Goal: Book appointment/travel/reservation

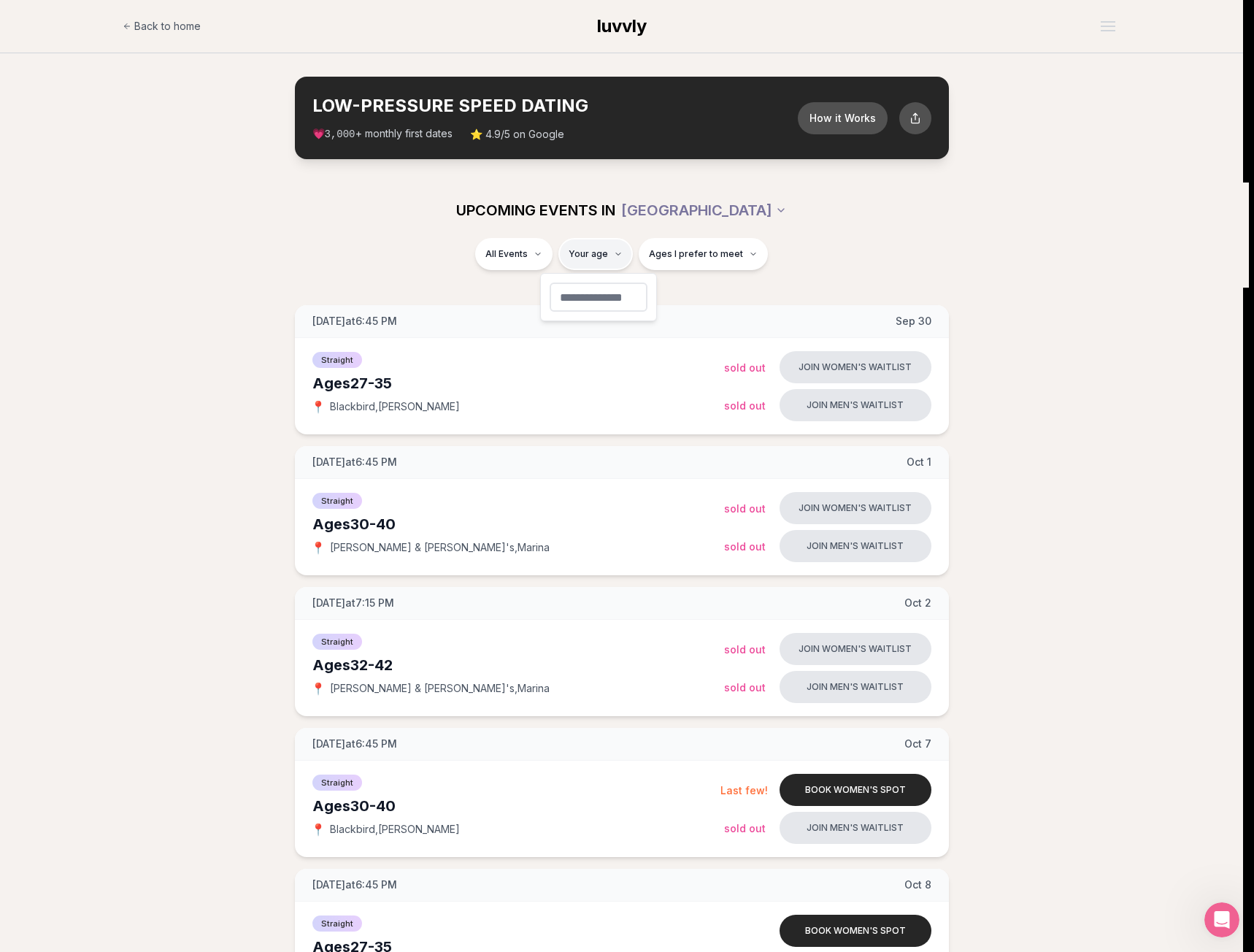
type input "**"
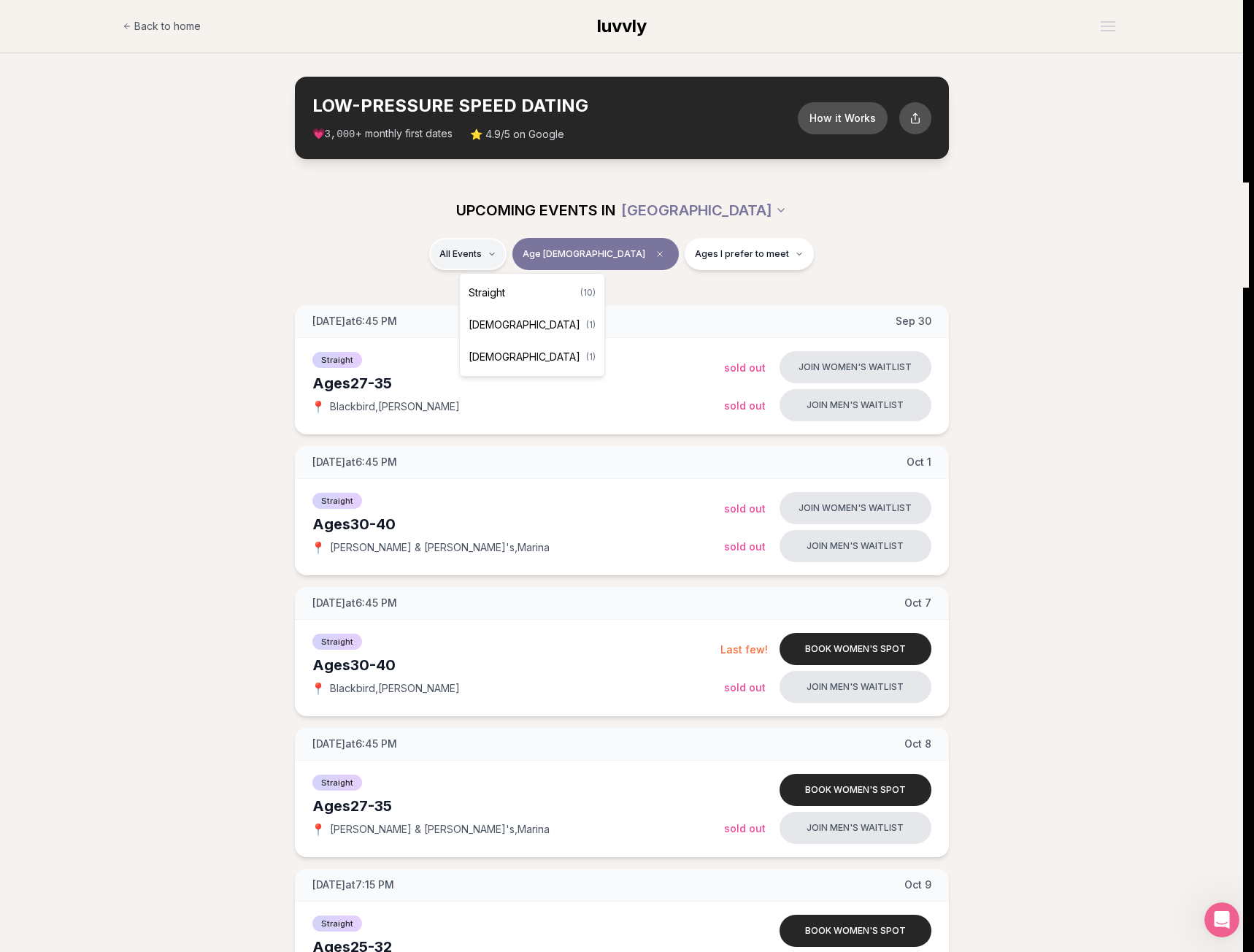
click at [526, 285] on div "Straight ( 10 )" at bounding box center [532, 293] width 139 height 32
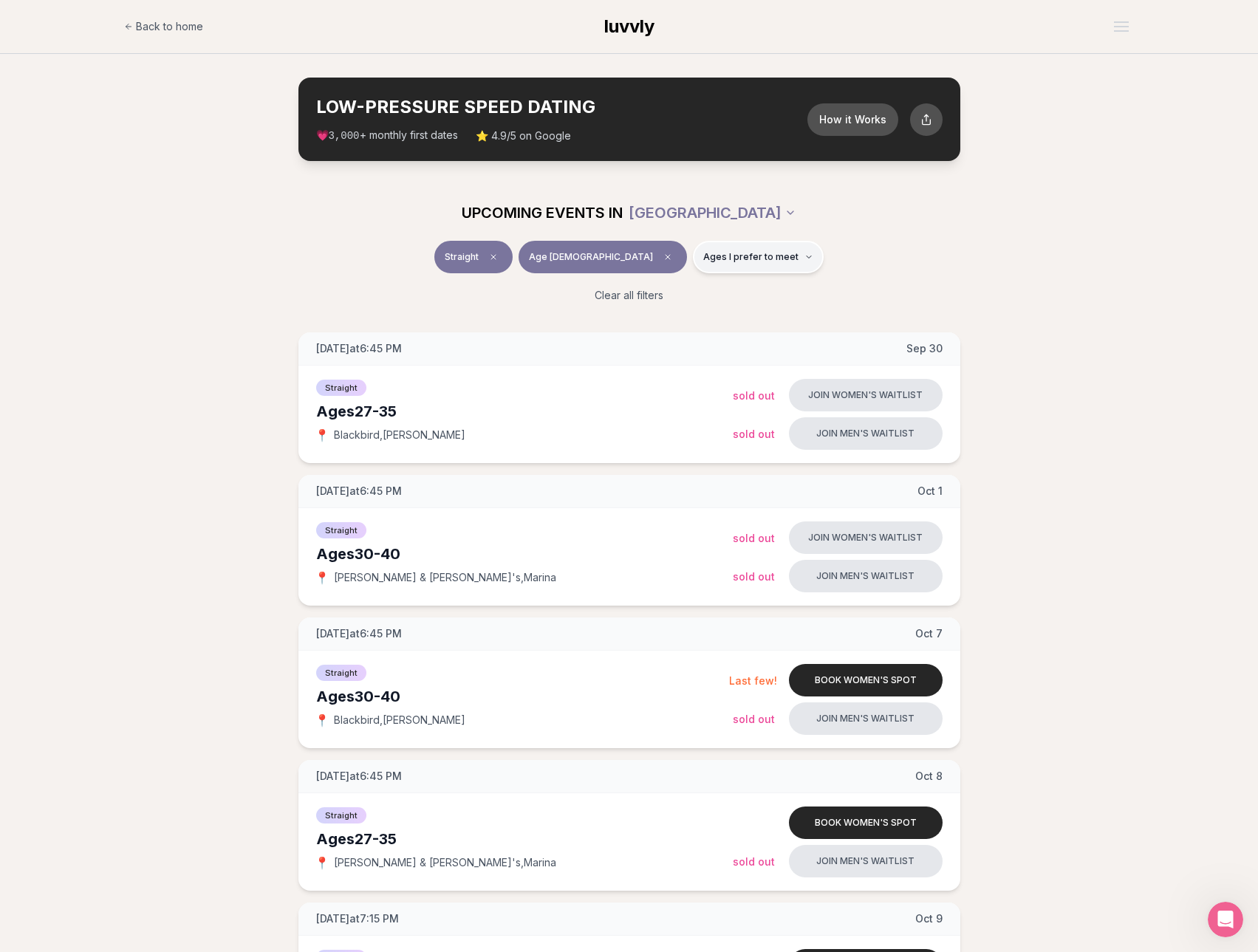
click at [703, 257] on span "Ages I prefer to meet" at bounding box center [751, 257] width 95 height 11
click at [712, 286] on span "Younger than me" at bounding box center [709, 293] width 82 height 15
click at [659, 287] on button "Younger than me" at bounding box center [653, 293] width 11 height 11
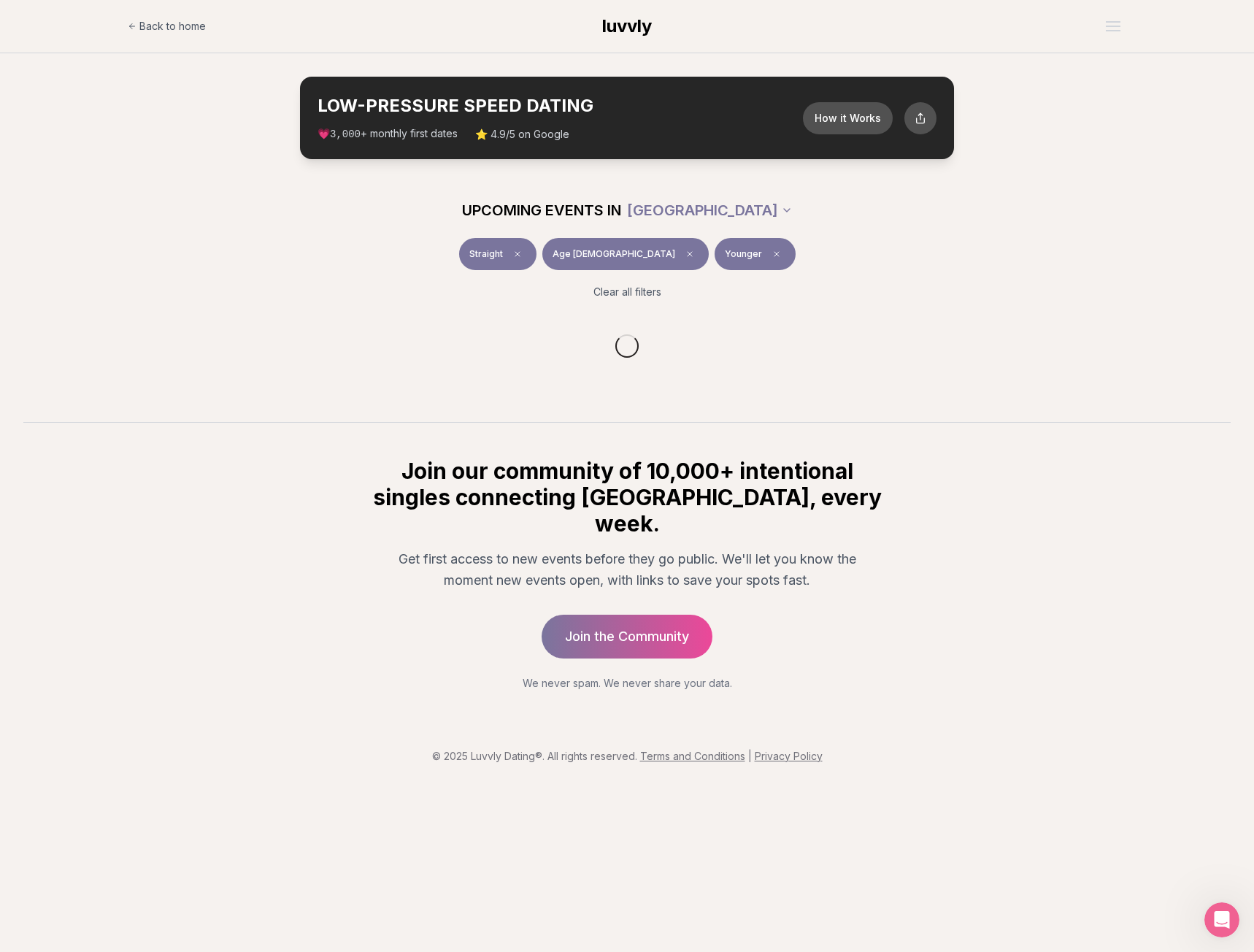
click at [841, 294] on div "Clear all filters" at bounding box center [627, 292] width 817 height 32
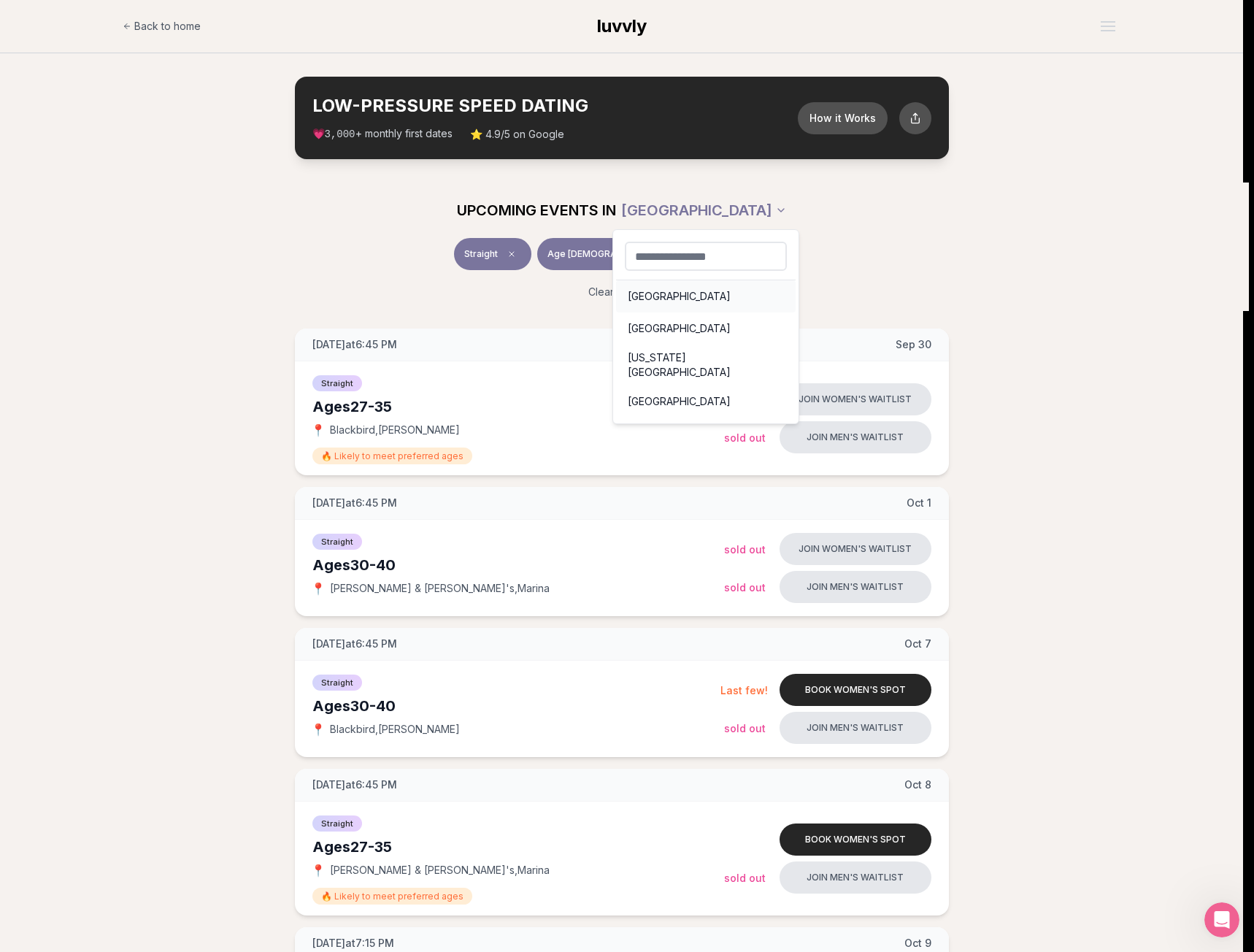
click at [712, 302] on div "[GEOGRAPHIC_DATA]" at bounding box center [705, 297] width 180 height 32
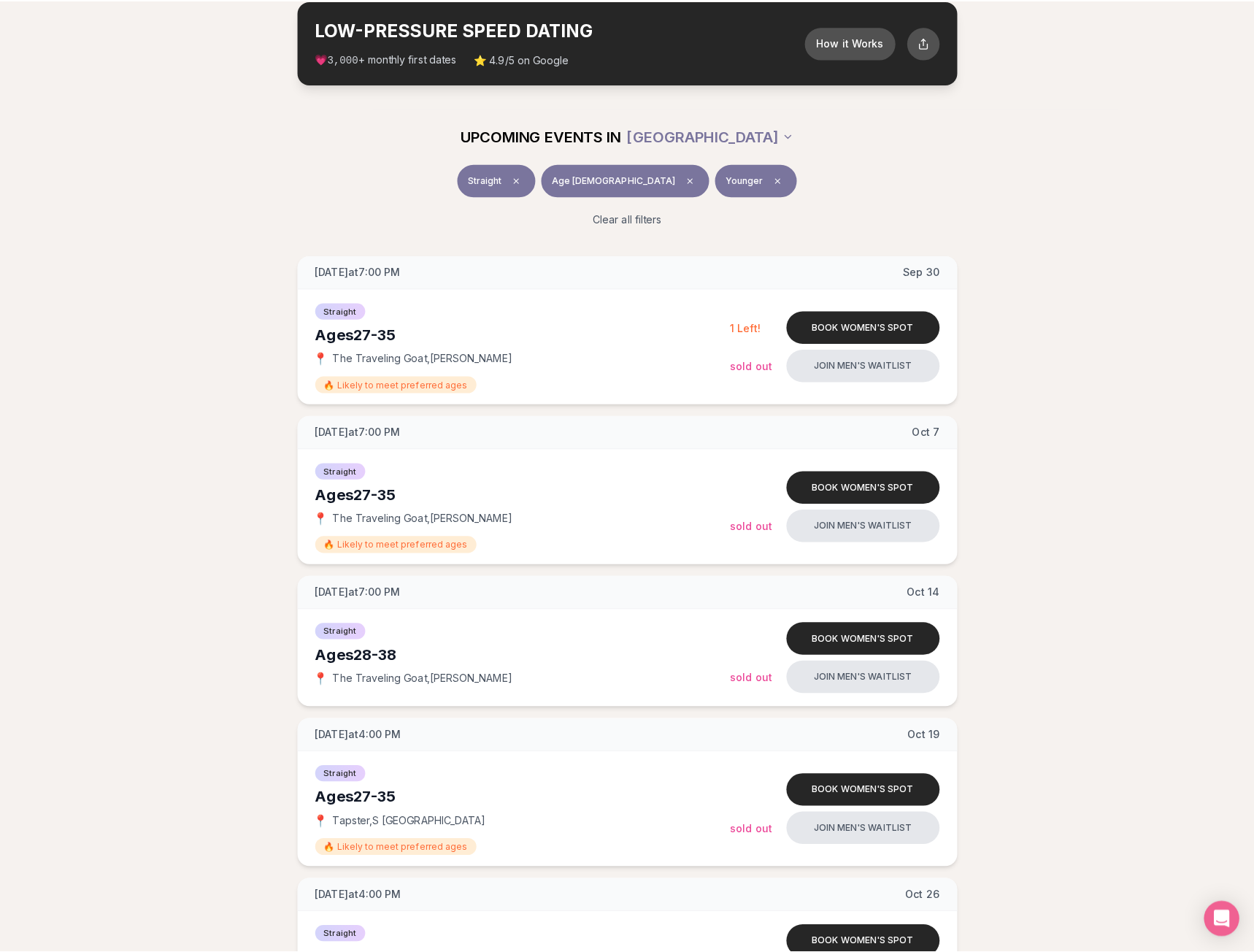
scroll to position [69, 0]
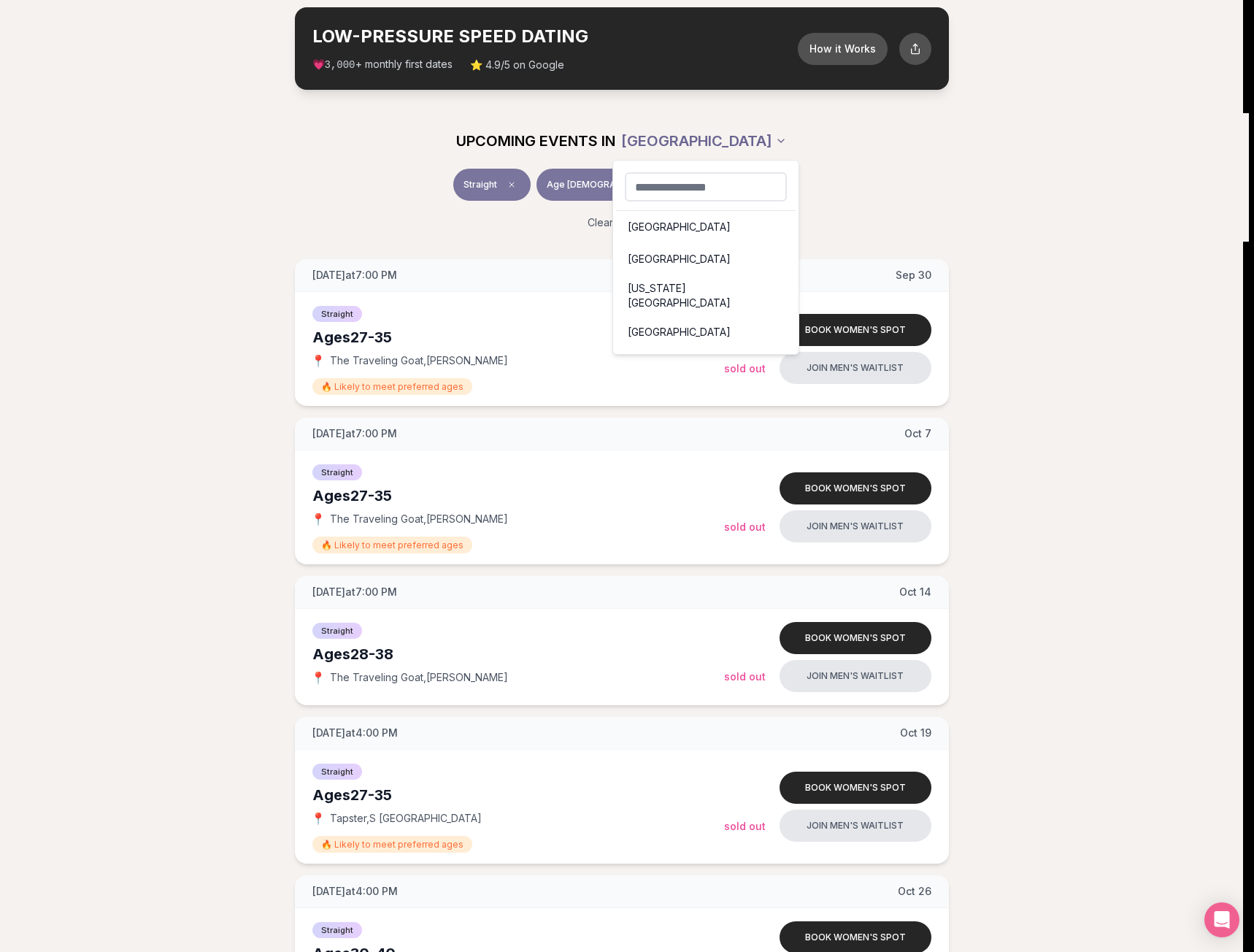
click at [700, 143] on html "Back to home luvvly LOW-PRESSURE SPEED DATING How it Works 💗 3,000 + monthly fi…" at bounding box center [627, 741] width 1254 height 1620
click at [705, 289] on div "[US_STATE][GEOGRAPHIC_DATA]" at bounding box center [705, 295] width 180 height 41
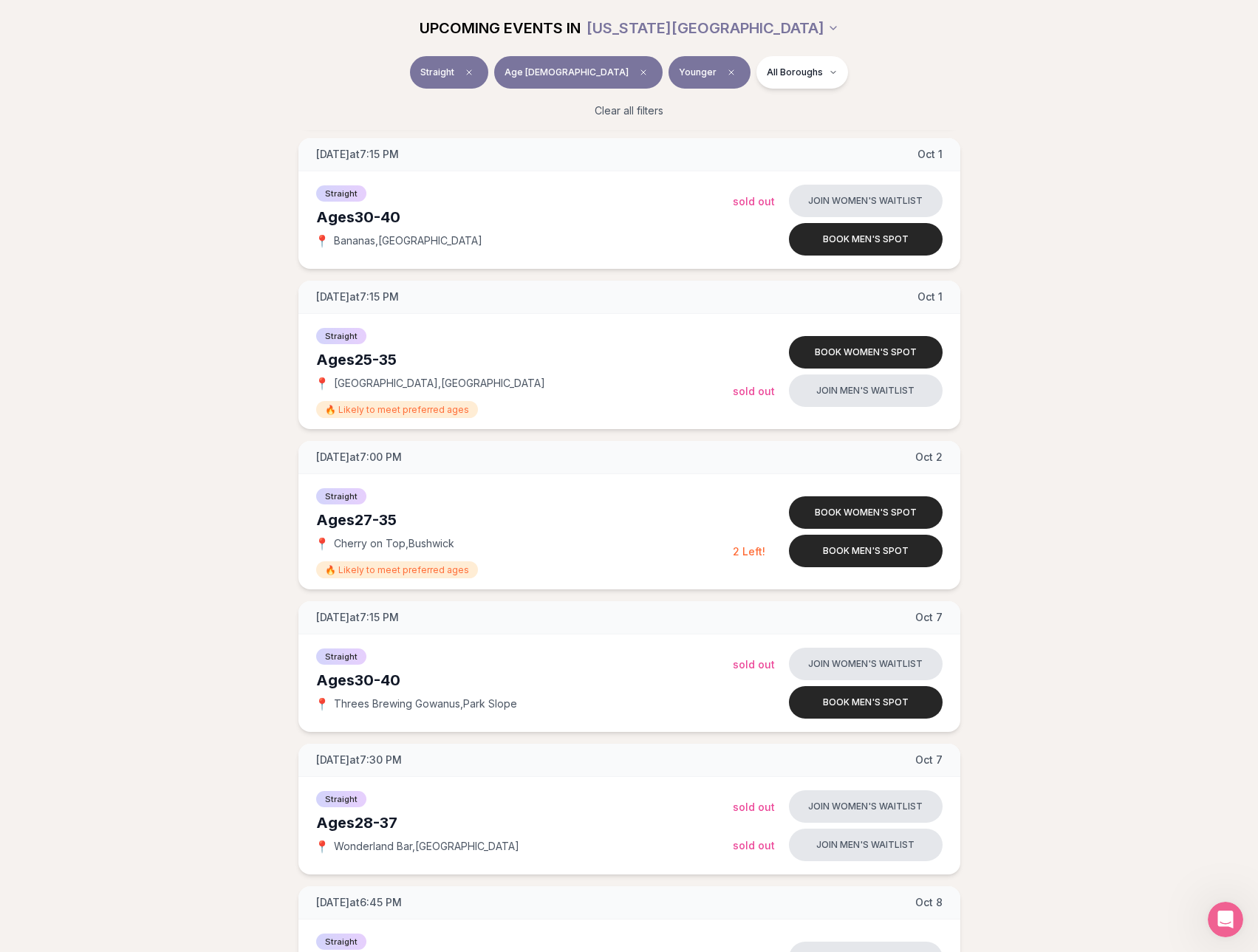
click at [679, 72] on span "Younger" at bounding box center [698, 73] width 38 height 11
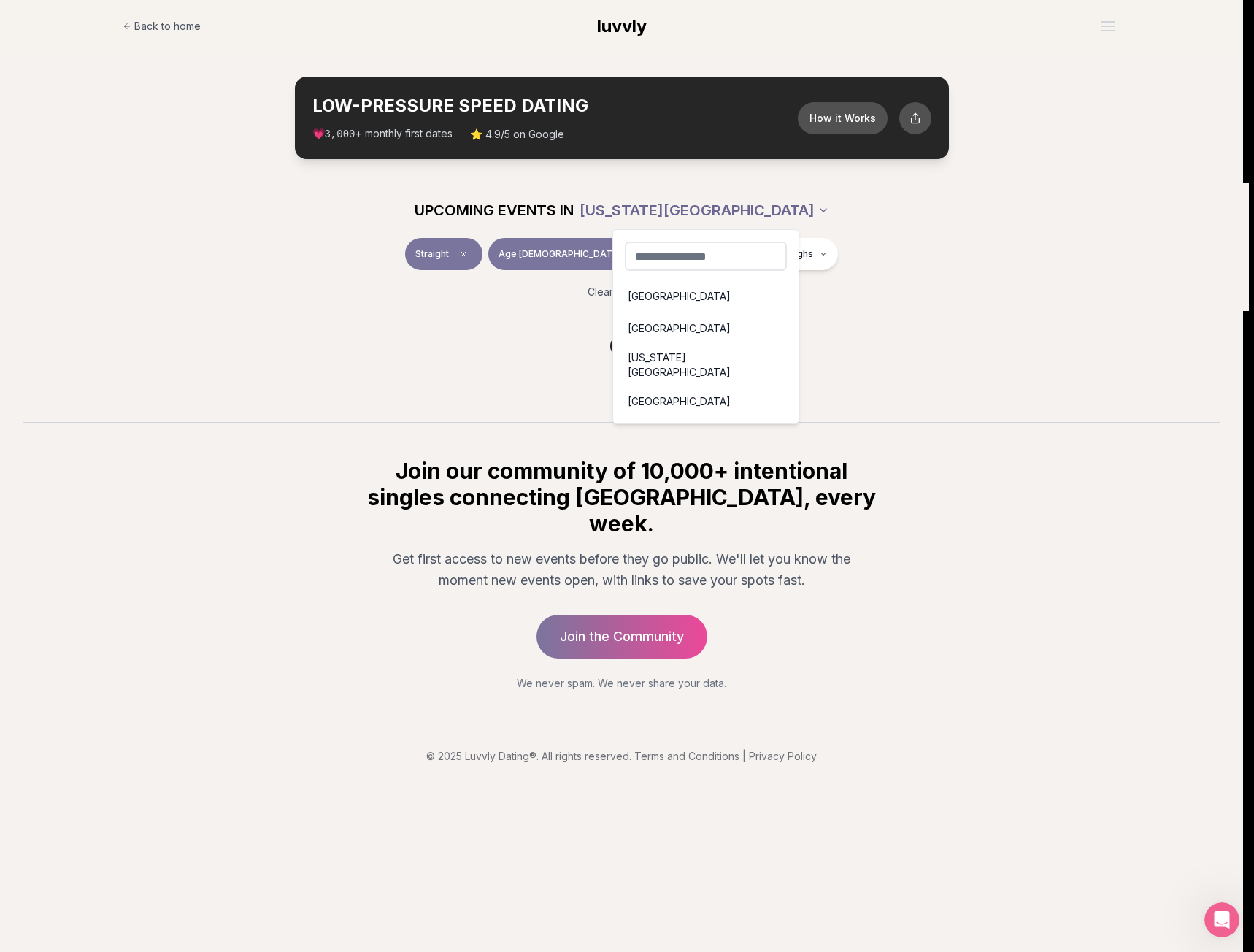
click at [735, 202] on html "Back to home luvvly LOW-PRESSURE SPEED DATING How it Works 💗 3,000 + monthly fi…" at bounding box center [627, 476] width 1254 height 952
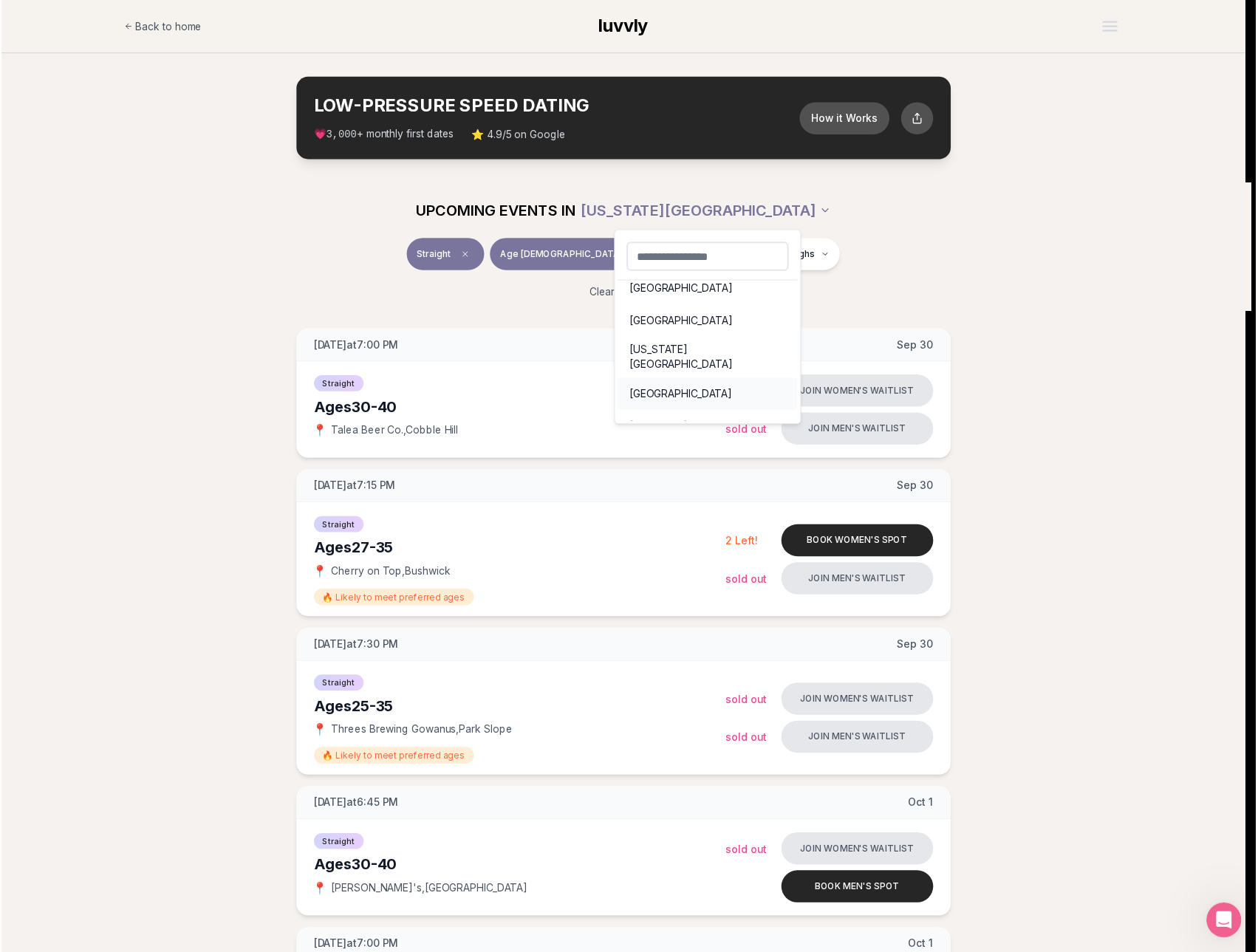
scroll to position [20, 0]
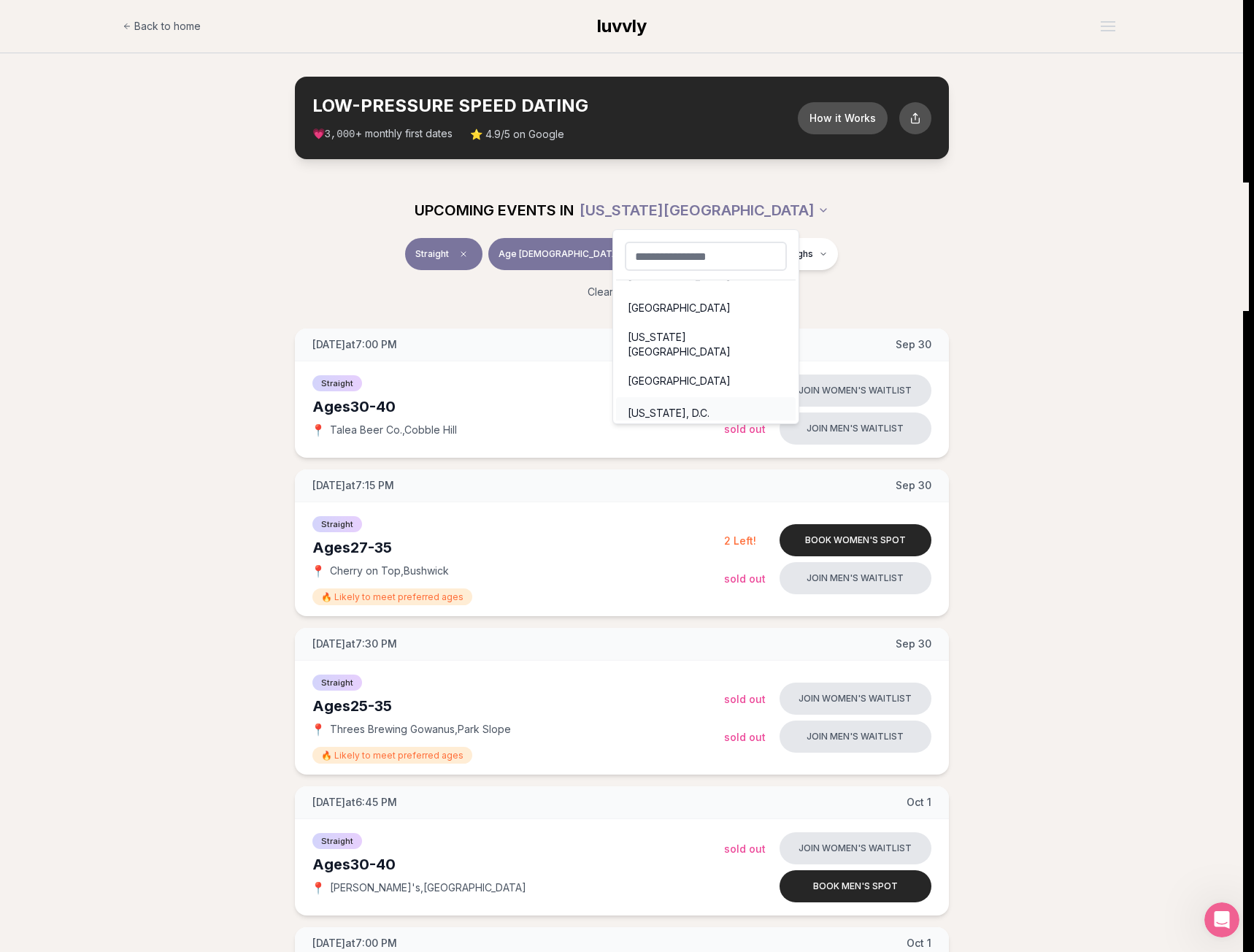
click at [730, 404] on div "[US_STATE], D.C." at bounding box center [705, 414] width 180 height 32
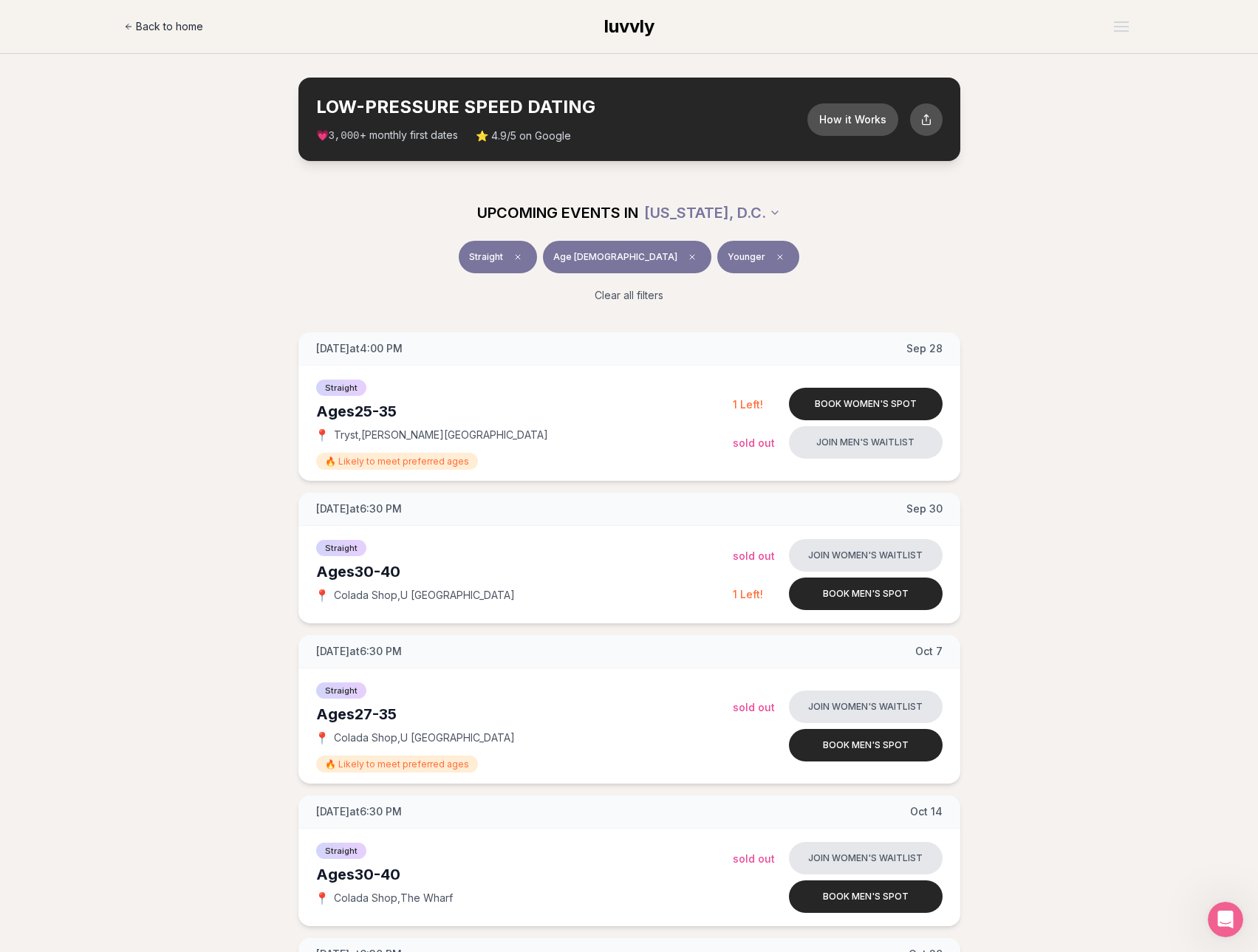
click at [181, 21] on span "Back to home" at bounding box center [170, 27] width 67 height 15
